Goal: Task Accomplishment & Management: Complete application form

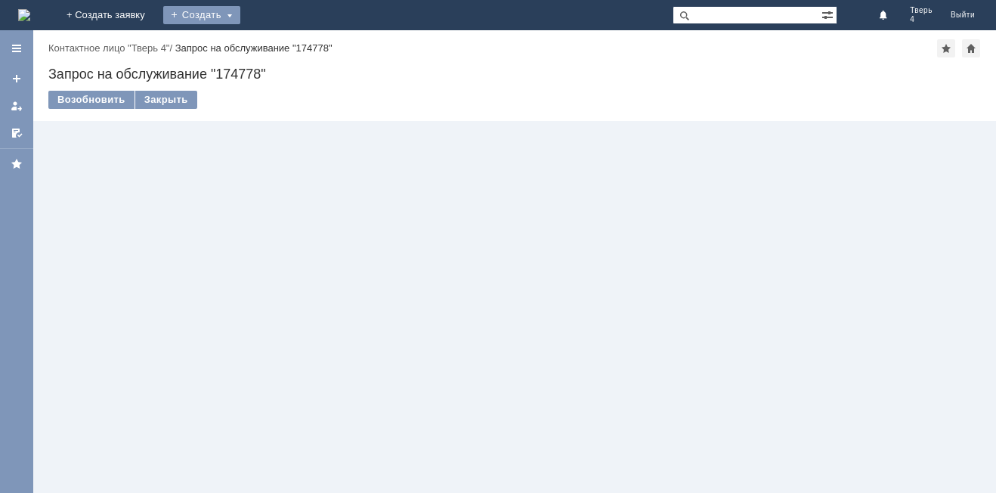
click at [240, 17] on div "Создать" at bounding box center [201, 15] width 77 height 18
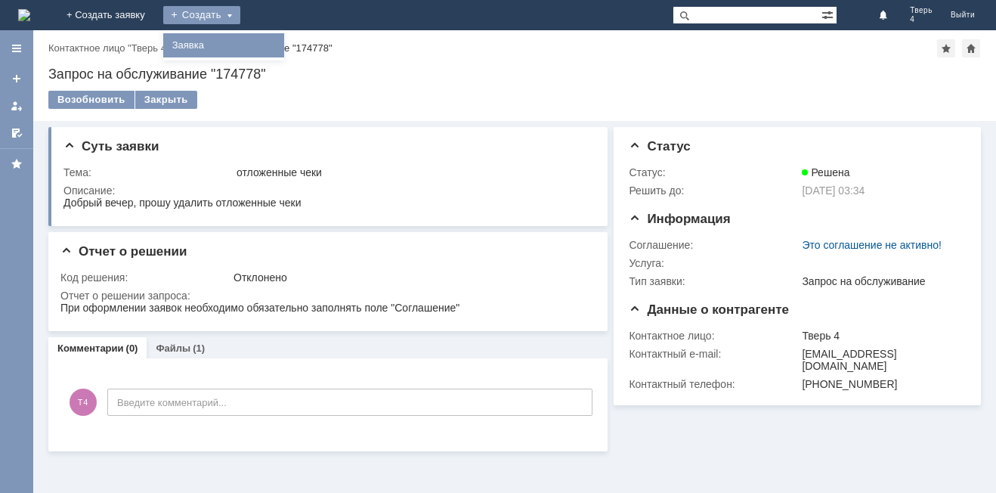
click at [280, 44] on link "Заявка" at bounding box center [223, 45] width 115 height 18
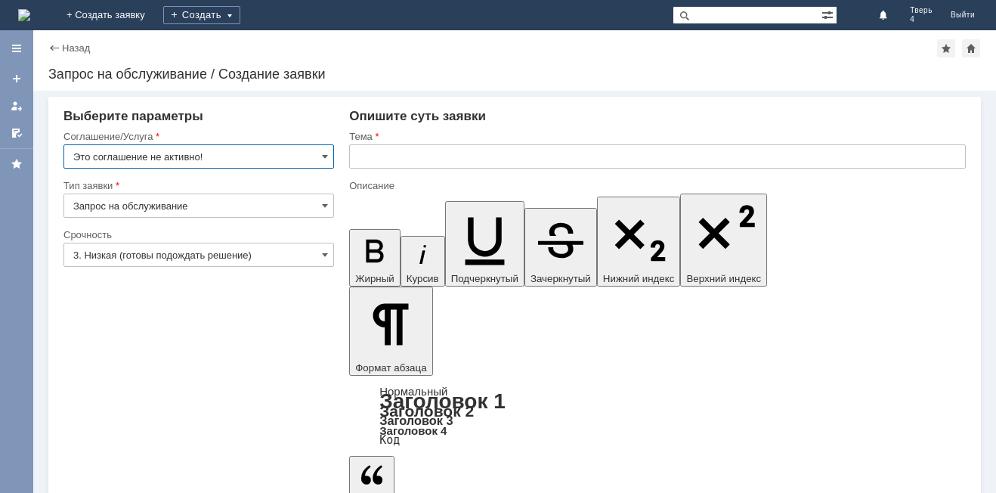
click at [215, 154] on input "Это соглашение не активно!" at bounding box center [198, 156] width 271 height 24
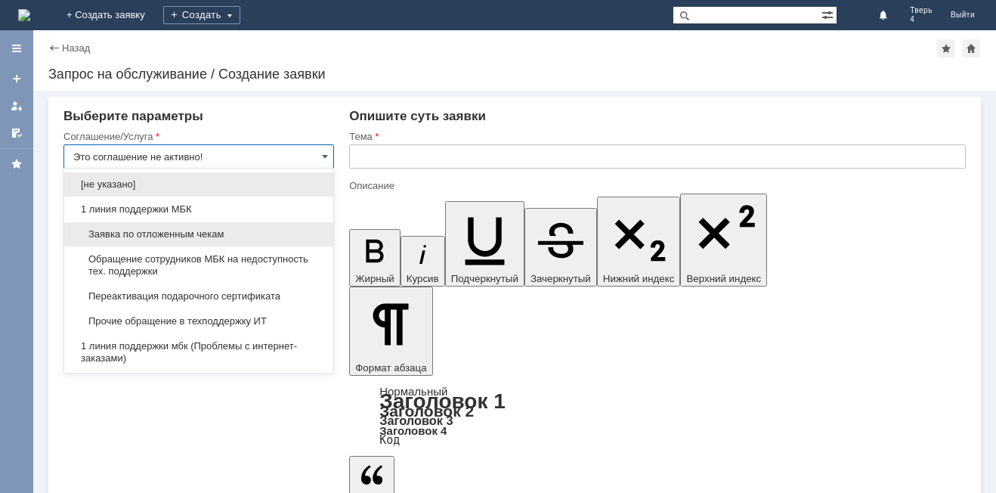
click at [181, 228] on span "Заявка по отложенным чекам" at bounding box center [198, 234] width 251 height 12
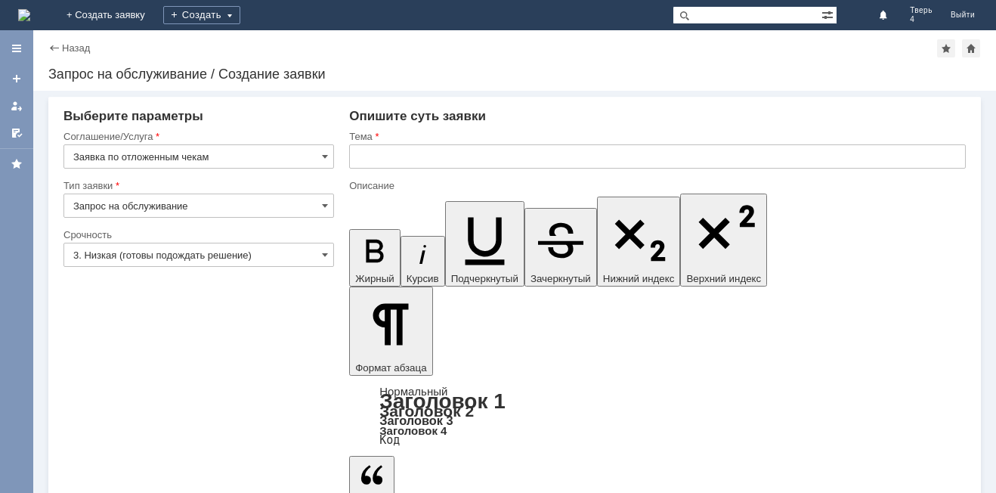
type input "Заявка по отложенным чекам"
click at [379, 159] on input "text" at bounding box center [657, 156] width 617 height 24
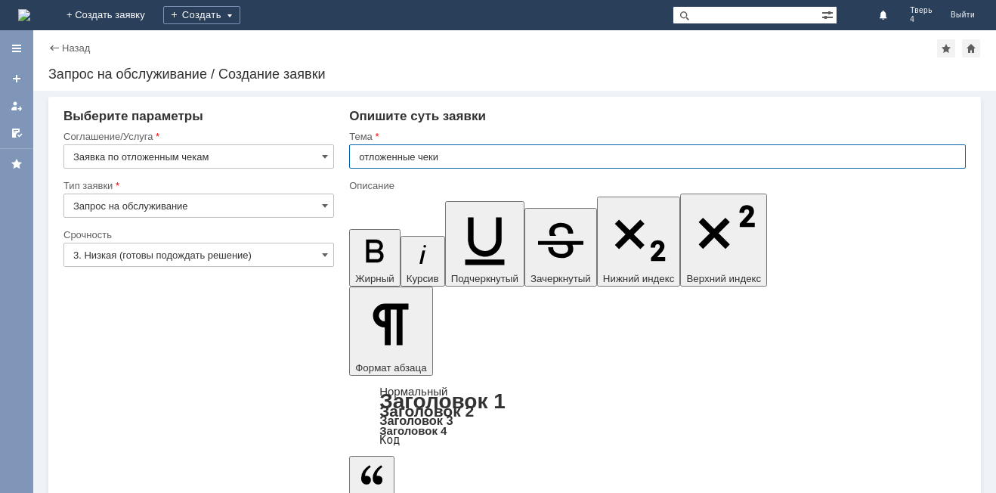
type input "отложенные чеки"
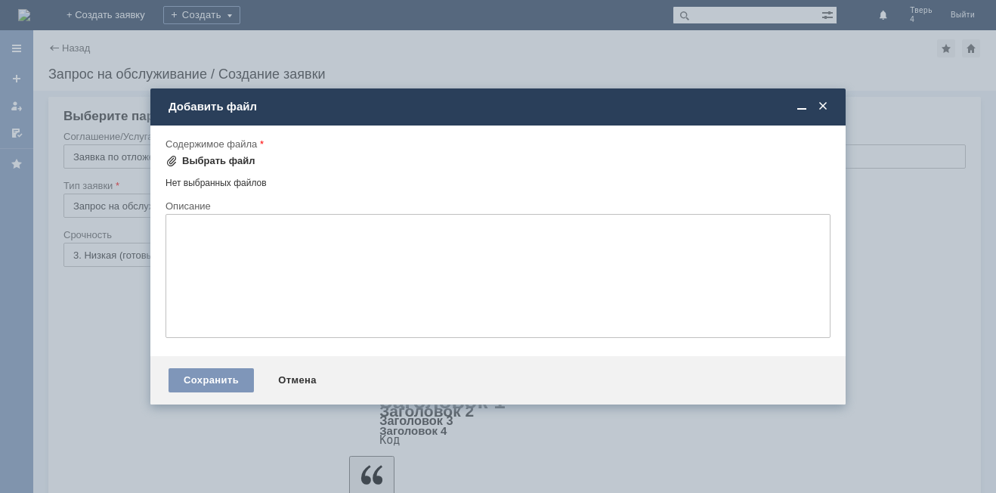
click at [200, 154] on div "Выбрать файл" at bounding box center [211, 161] width 90 height 18
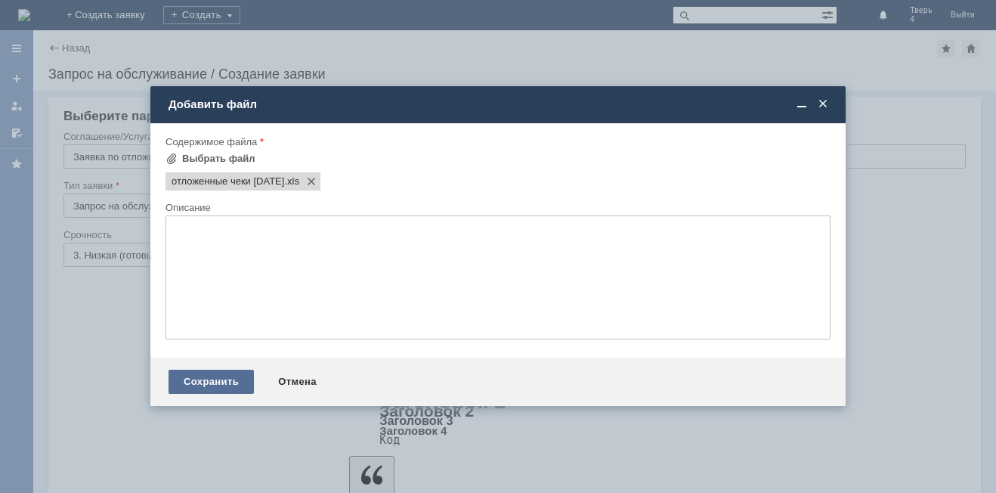
click at [191, 389] on div "Сохранить" at bounding box center [211, 382] width 85 height 24
